Goal: Contribute content: Add original content to the website for others to see

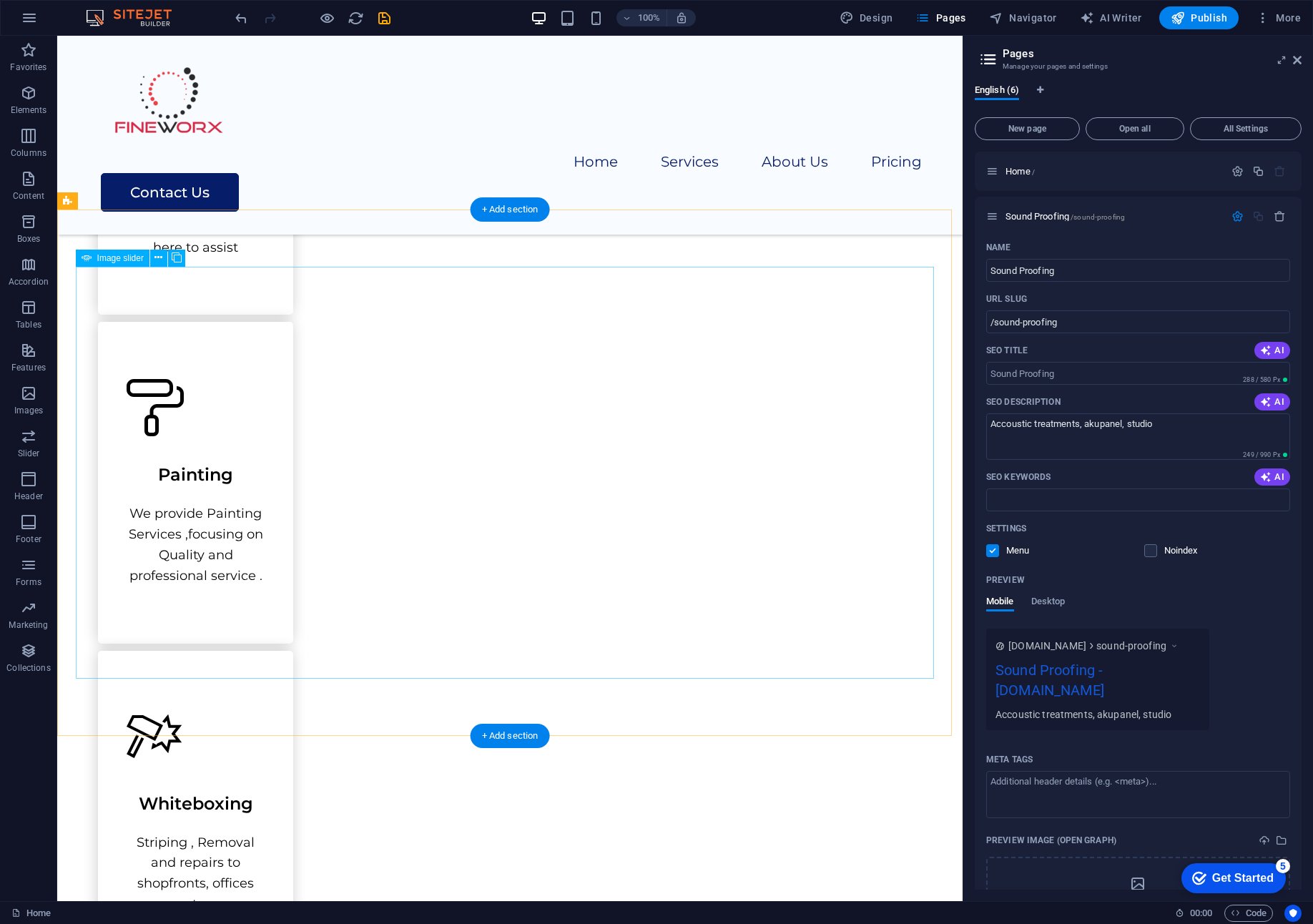
scroll to position [2216, 0]
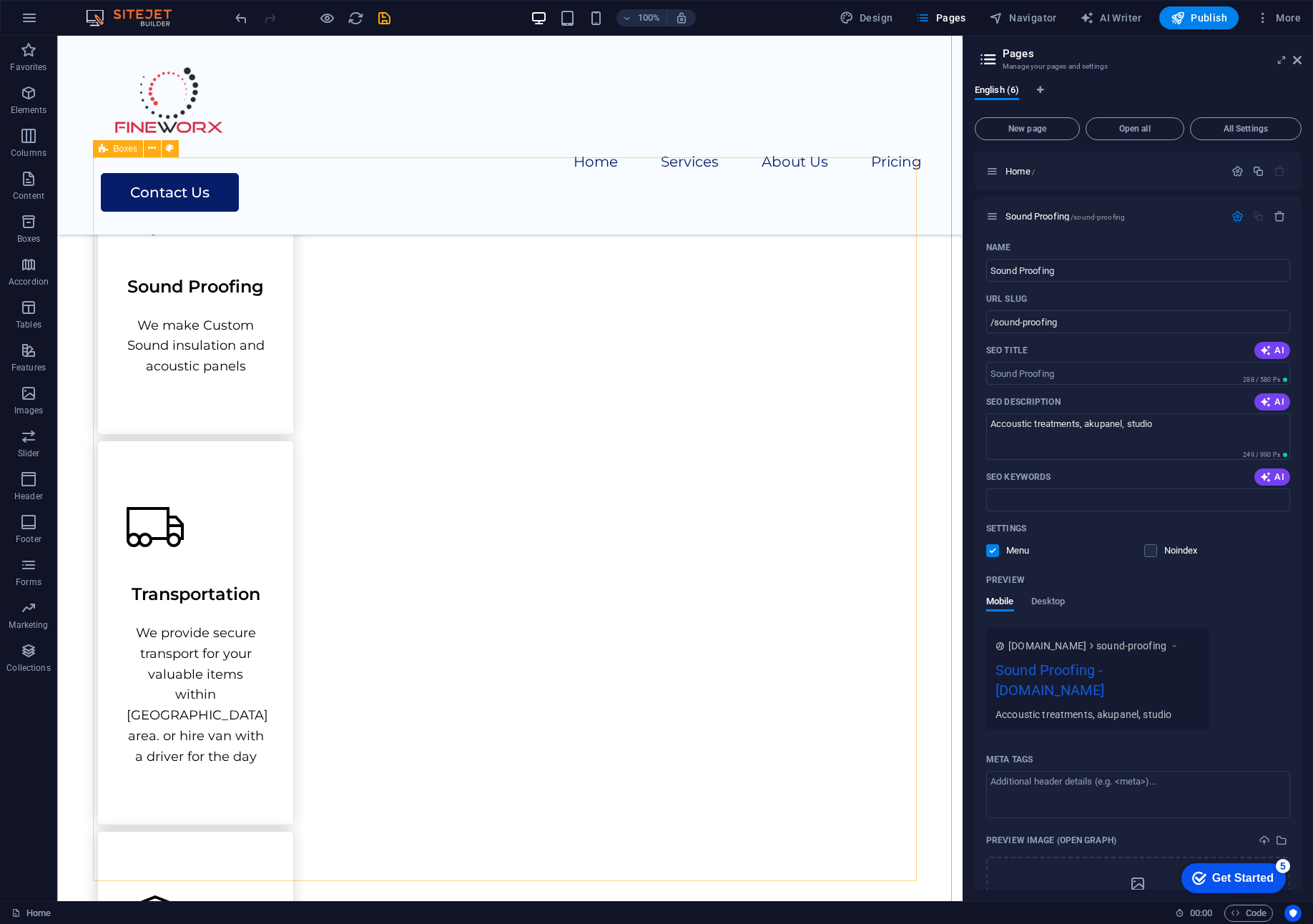
scroll to position [1215, 0]
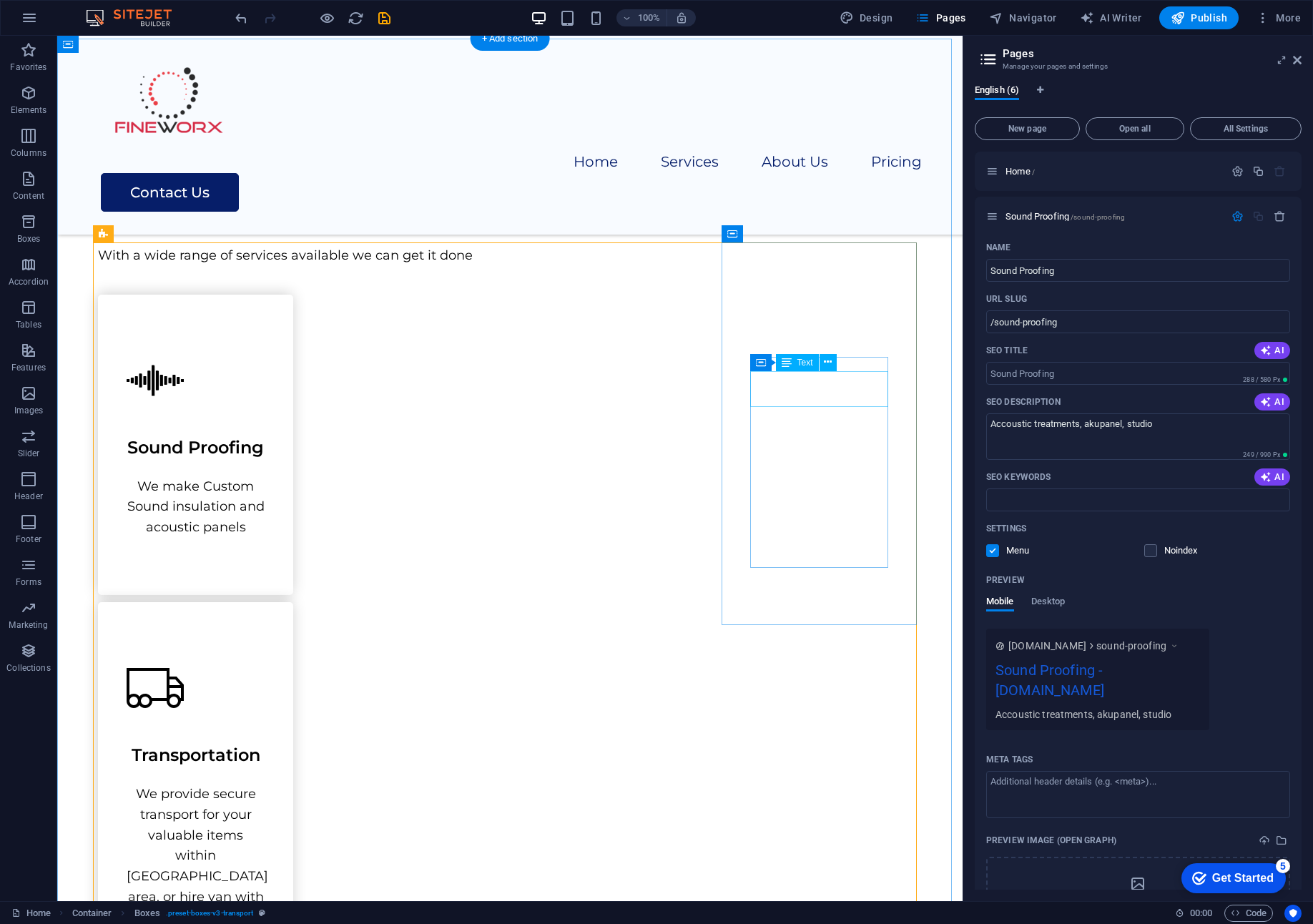
scroll to position [858, 0]
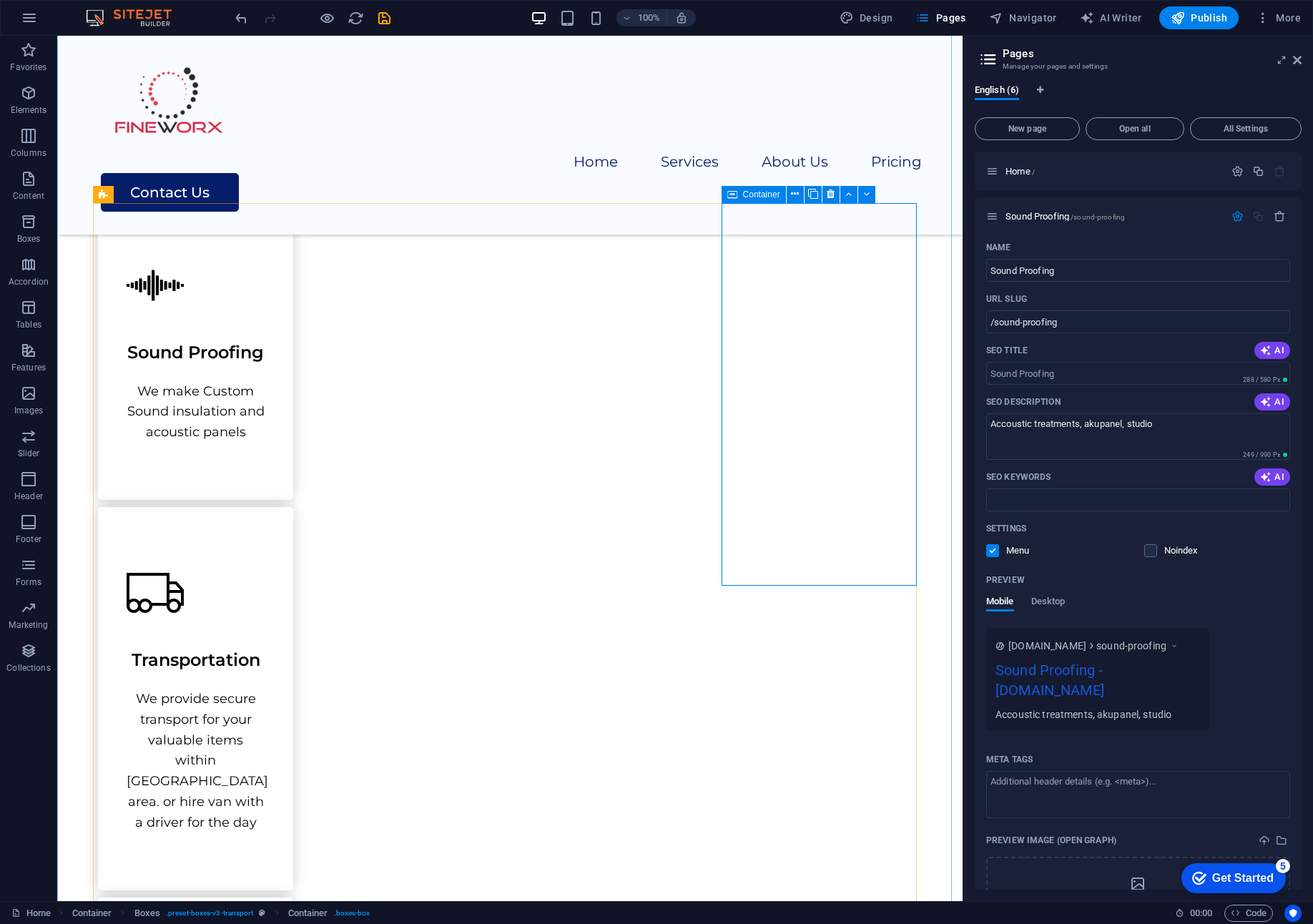
scroll to position [1001, 0]
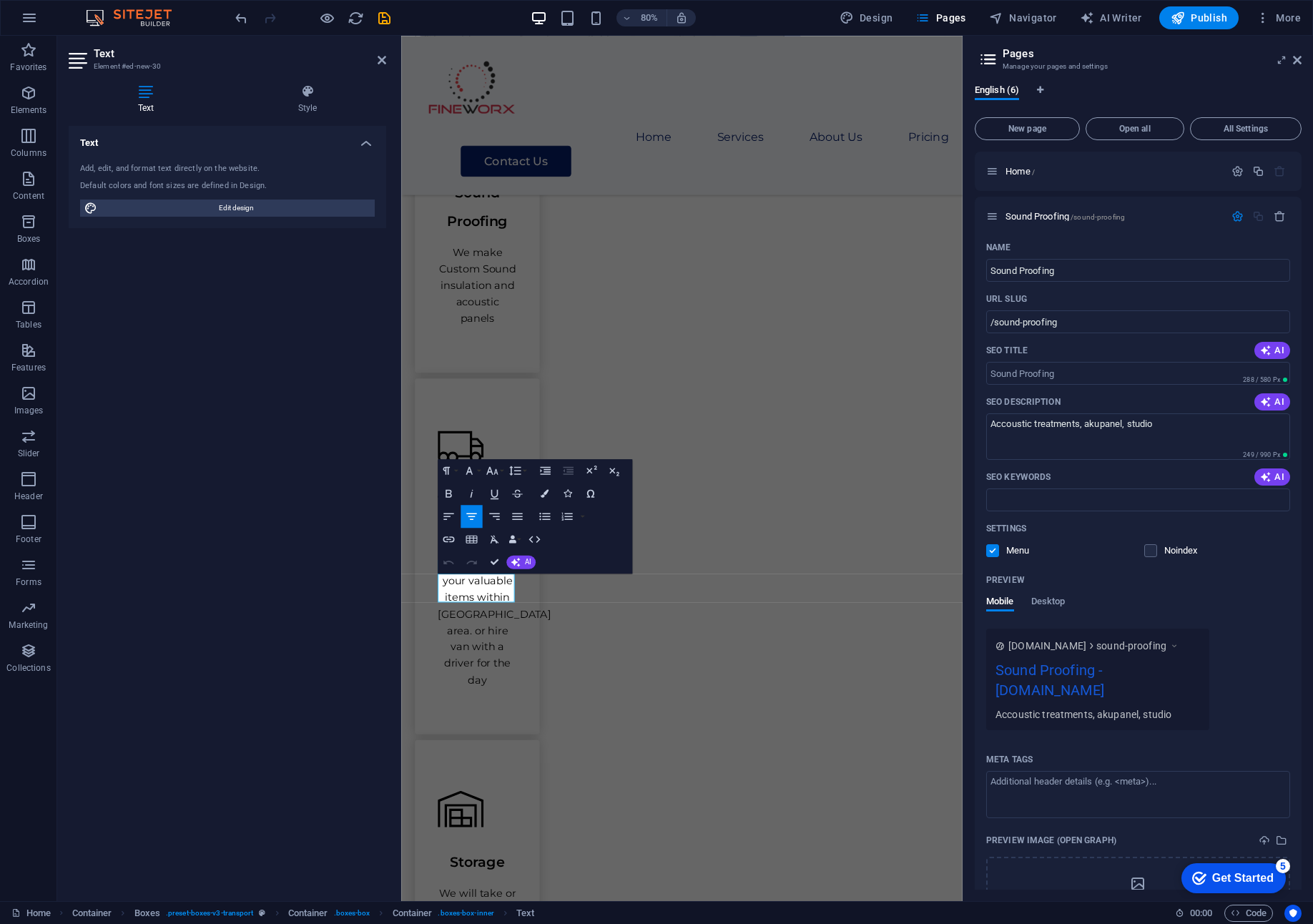
scroll to position [924, 0]
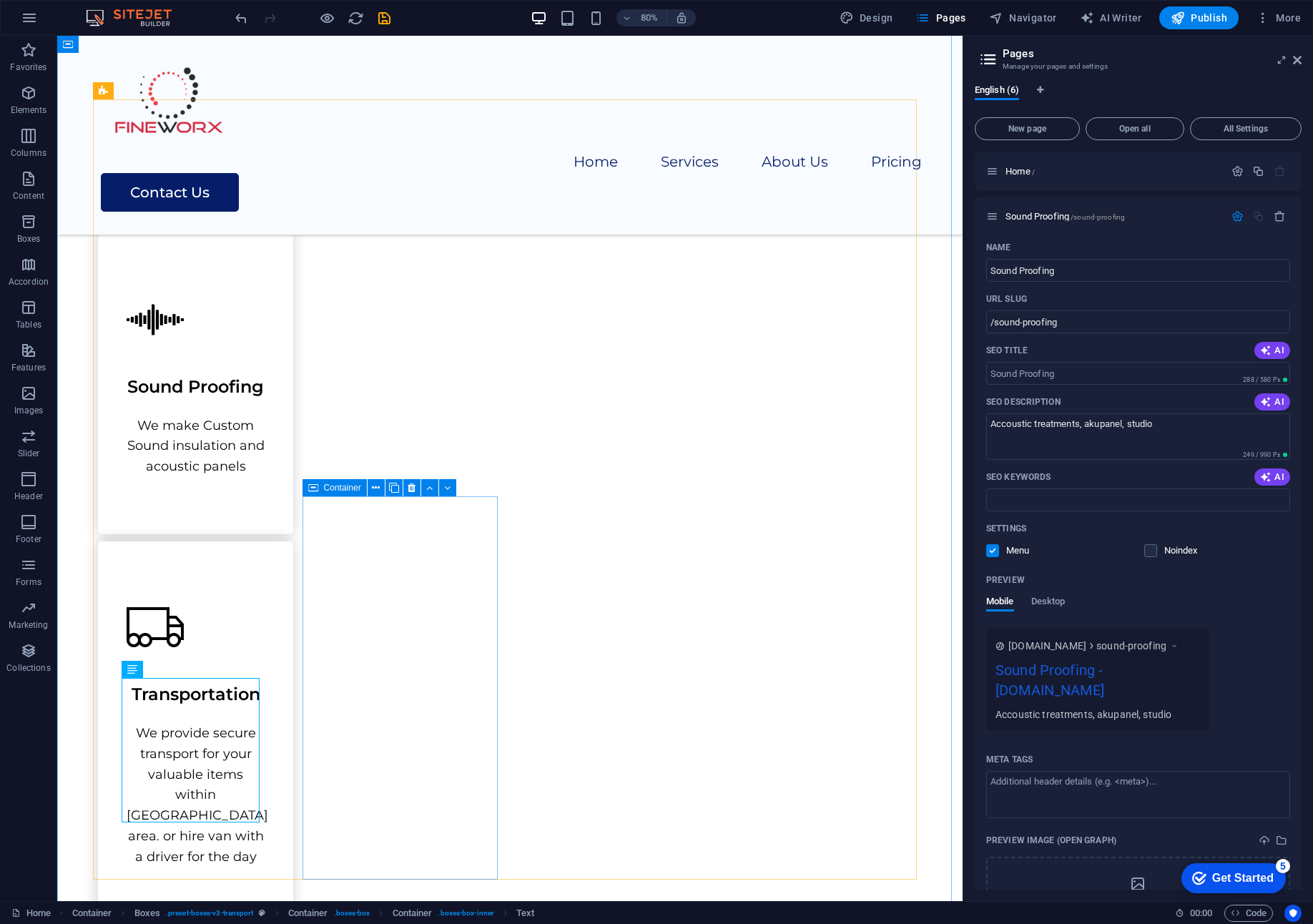
scroll to position [1001, 0]
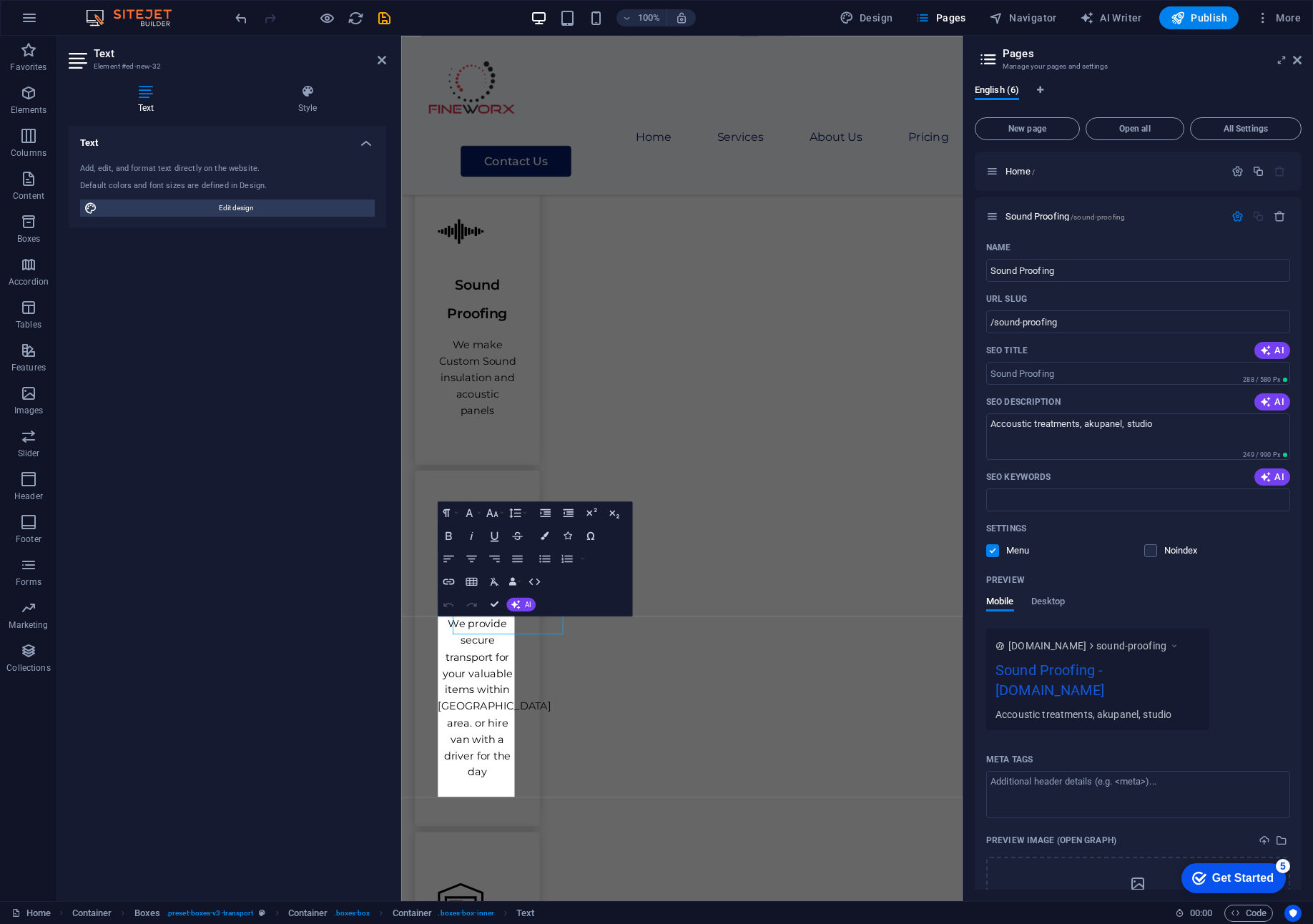
scroll to position [924, 0]
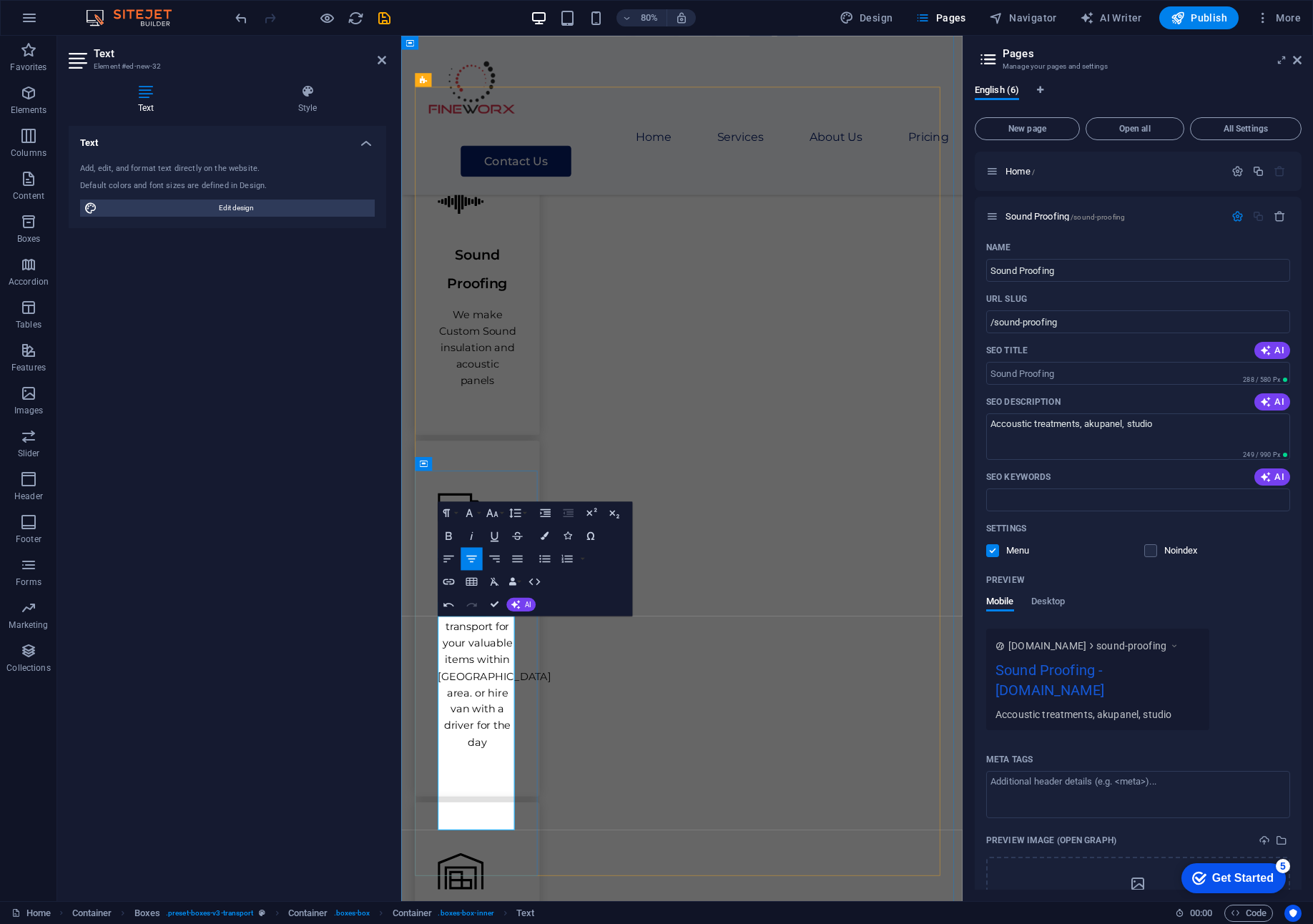
drag, startPoint x: 522, startPoint y: 1016, endPoint x: 505, endPoint y: 816, distance: 200.7
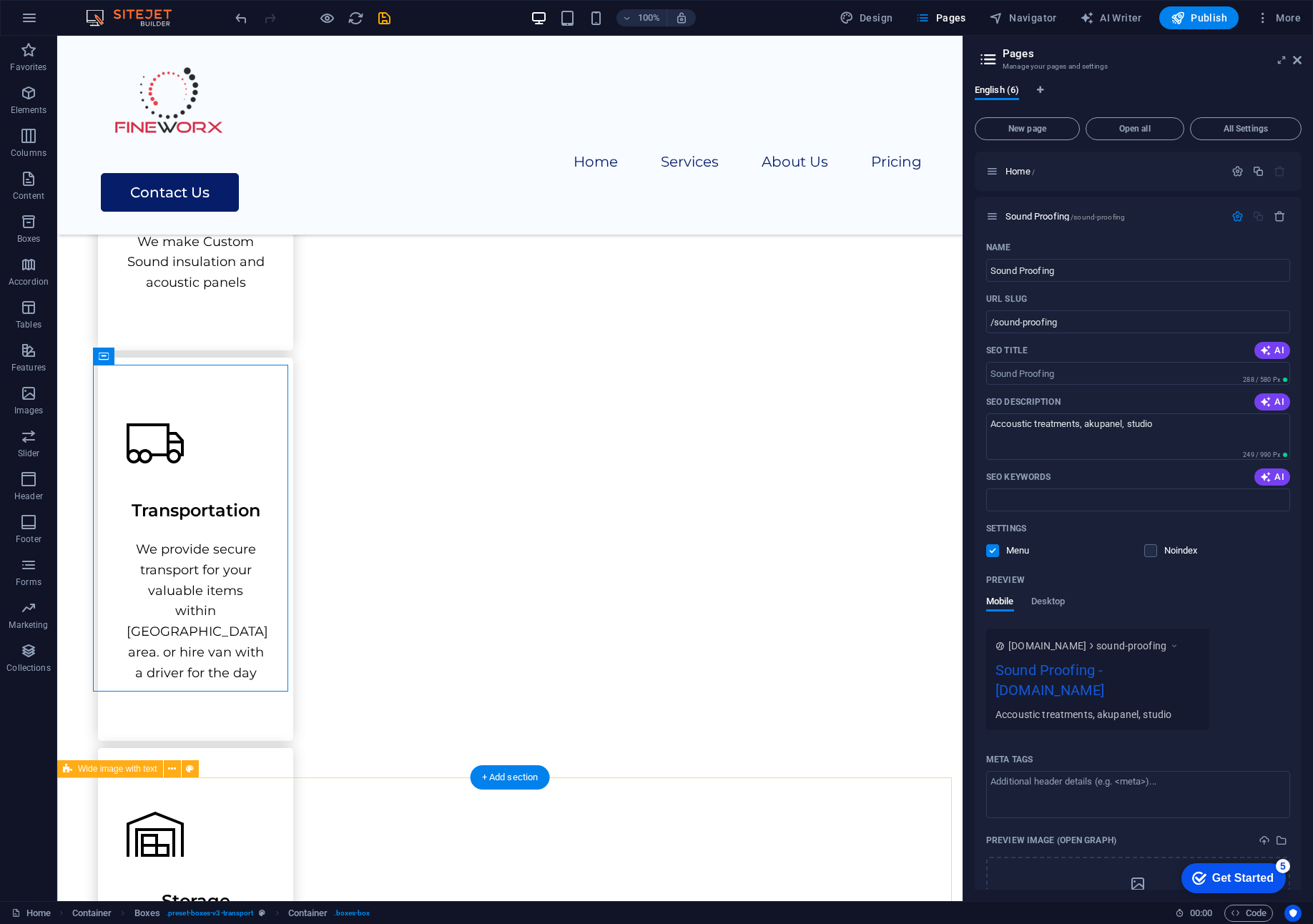
scroll to position [1133, 0]
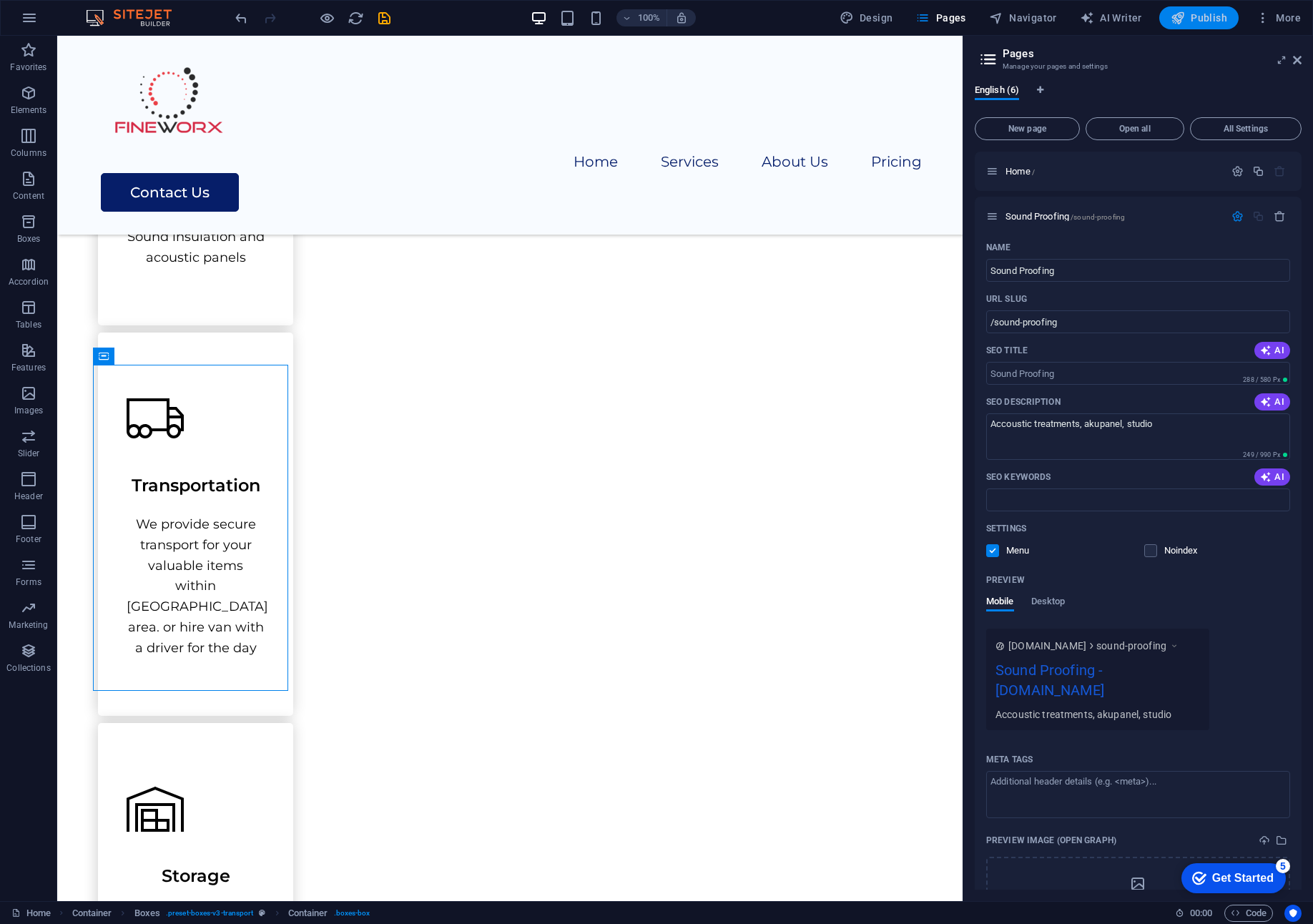
click at [1203, 16] on span "Publish" at bounding box center [1199, 18] width 56 height 14
